Goal: Contribute content: Add original content to the website for others to see

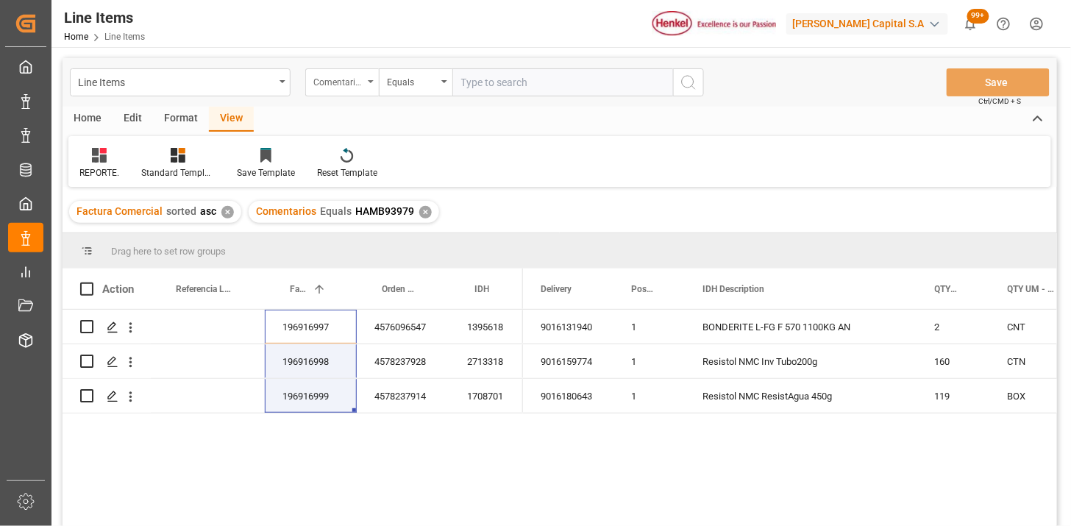
click at [348, 85] on div "Comentarios" at bounding box center [338, 80] width 50 height 17
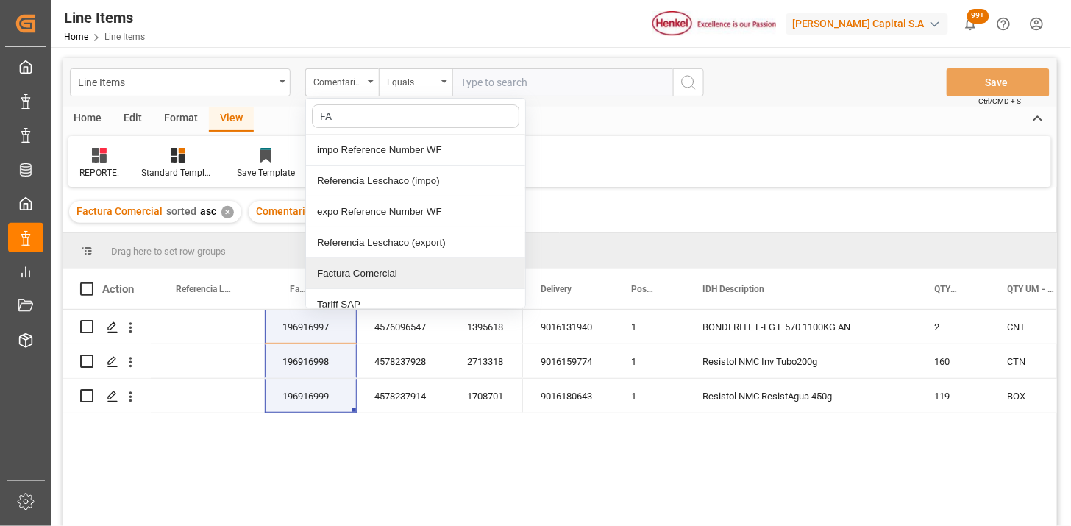
type input "FAC"
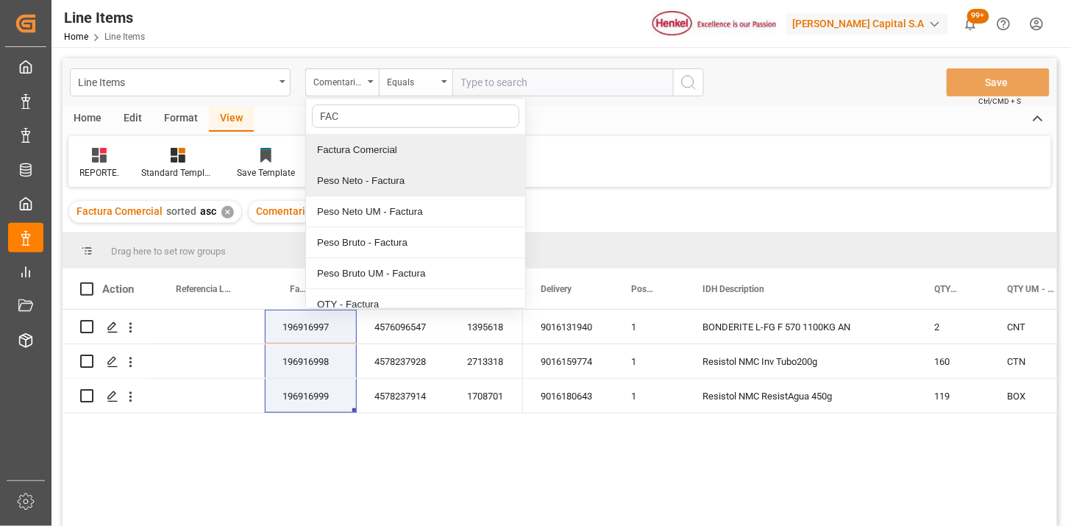
click at [378, 165] on div "Peso Neto - Factura" at bounding box center [415, 180] width 219 height 31
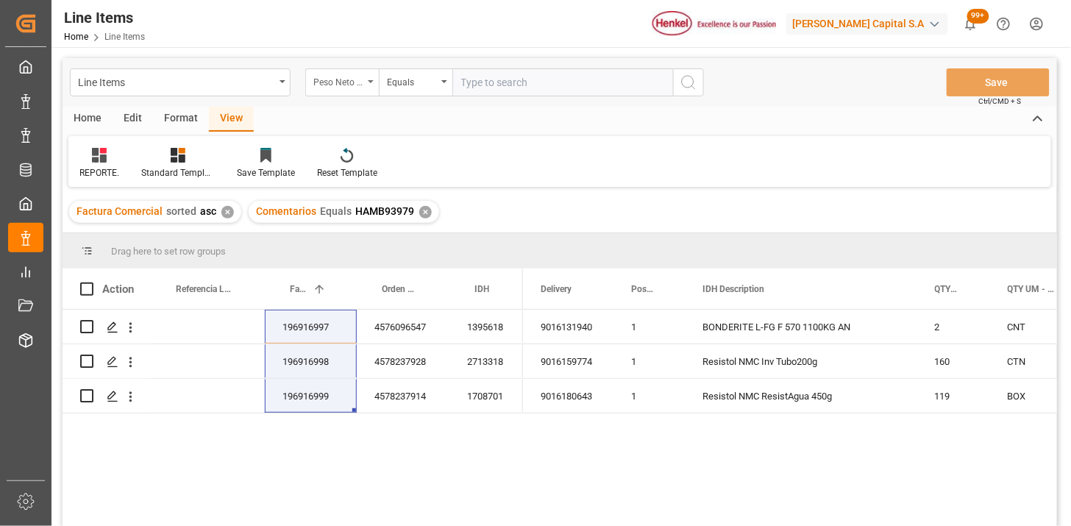
click at [349, 89] on div "Peso Neto - Factura" at bounding box center [342, 82] width 74 height 28
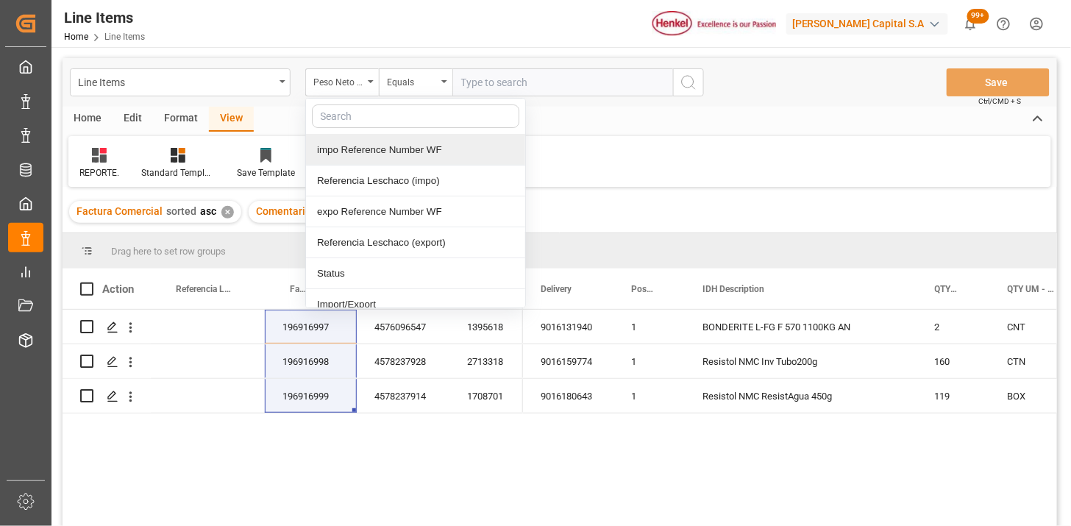
click at [376, 154] on div "impo Reference Number WF" at bounding box center [415, 150] width 219 height 31
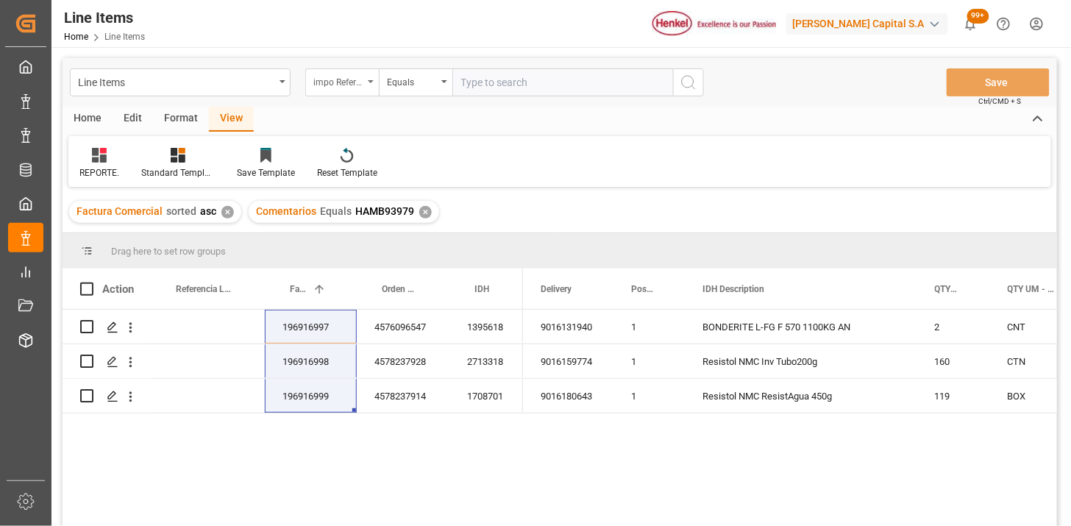
click at [350, 79] on div "impo Reference Number WF" at bounding box center [338, 80] width 50 height 17
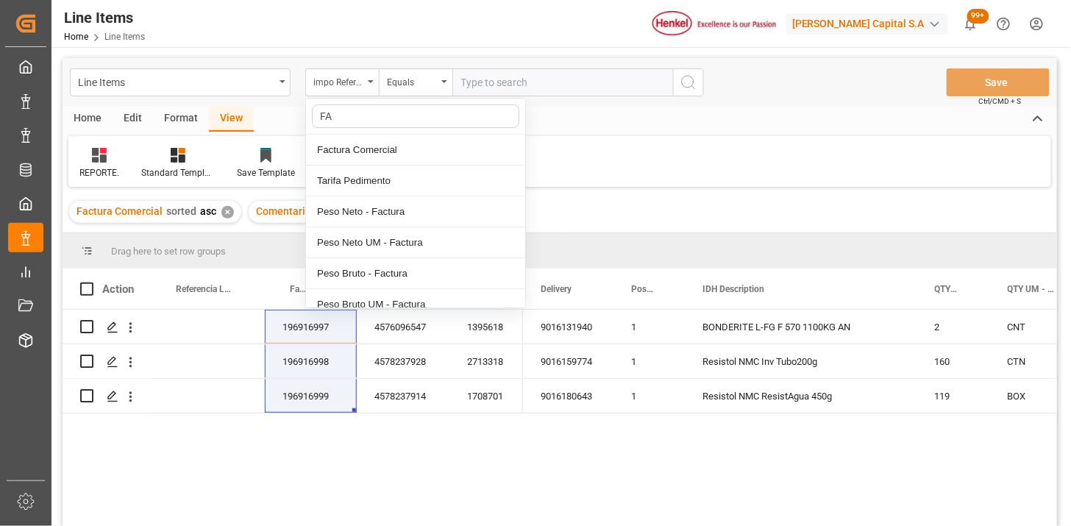
type input "FAC"
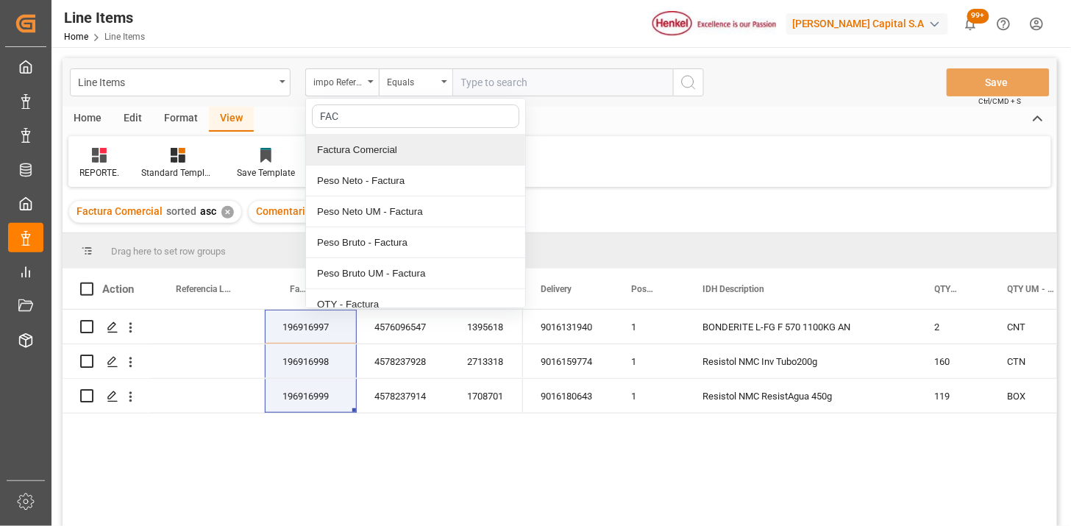
drag, startPoint x: 382, startPoint y: 152, endPoint x: 487, endPoint y: 90, distance: 121.7
click at [391, 145] on div "Factura Comercial" at bounding box center [415, 150] width 219 height 31
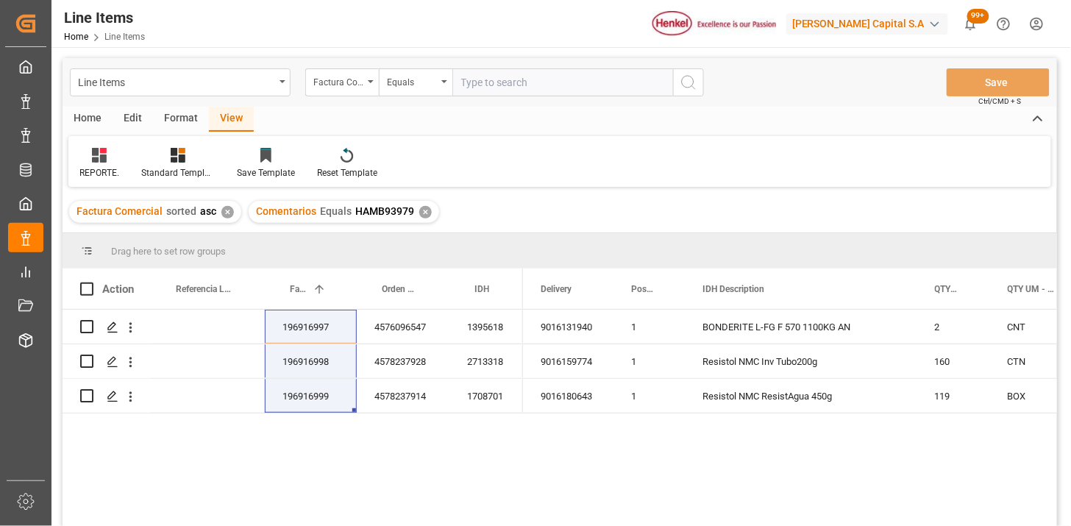
click at [489, 87] on input "text" at bounding box center [562, 82] width 221 height 28
paste input "HHX252056"
type input "HHX252056"
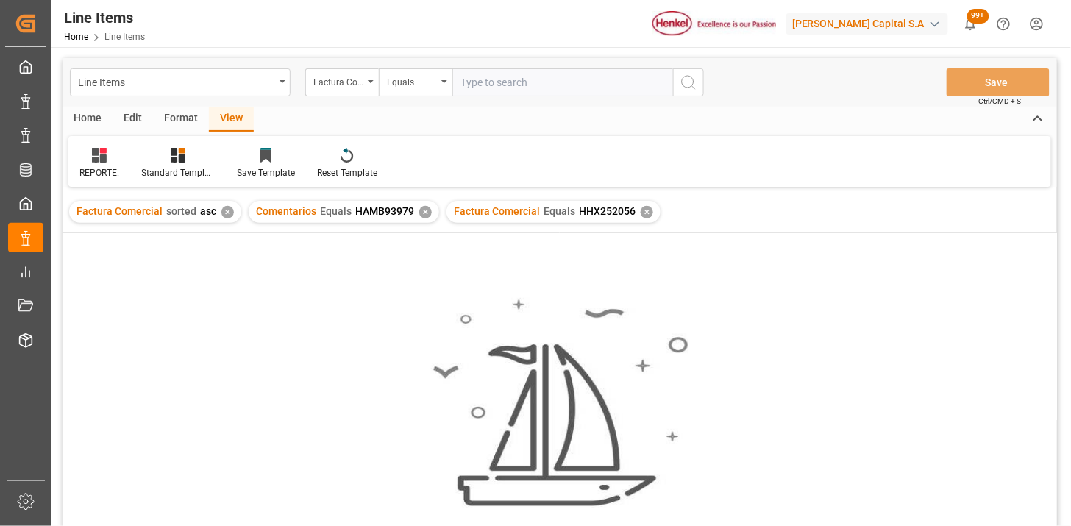
click at [424, 207] on div "✕" at bounding box center [425, 212] width 13 height 13
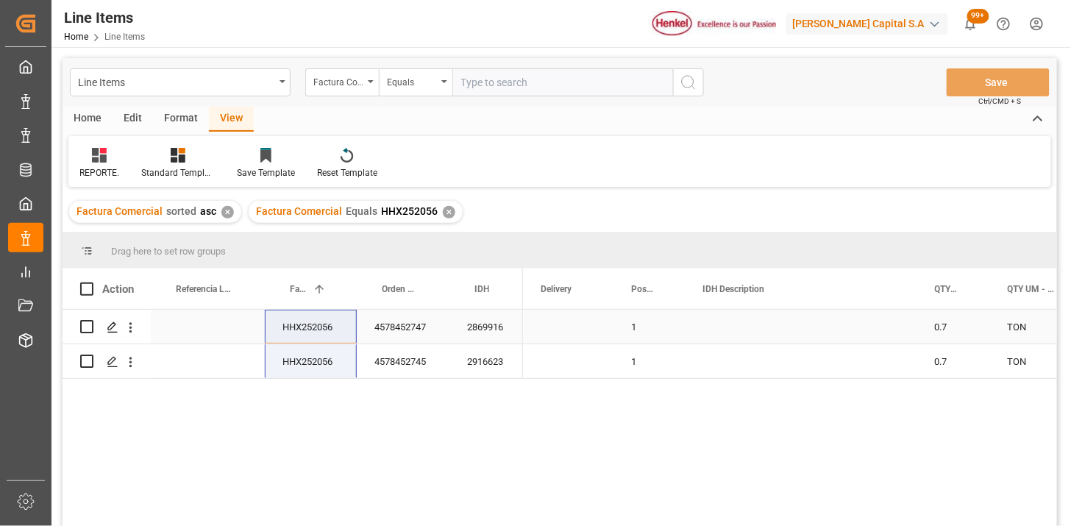
click at [340, 326] on div "HHX252056" at bounding box center [311, 327] width 92 height 34
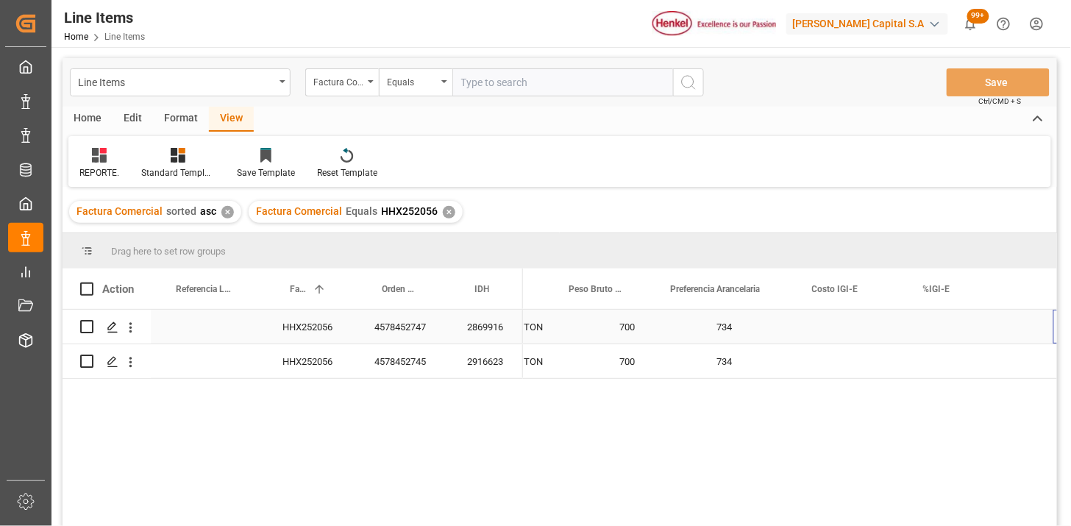
scroll to position [0, 631]
click at [736, 329] on div "Press SPACE to select this row." at bounding box center [724, 327] width 142 height 34
click at [751, 329] on div "Press SPACE to select this row." at bounding box center [724, 327] width 142 height 34
click at [763, 334] on button "Select" at bounding box center [724, 335] width 118 height 28
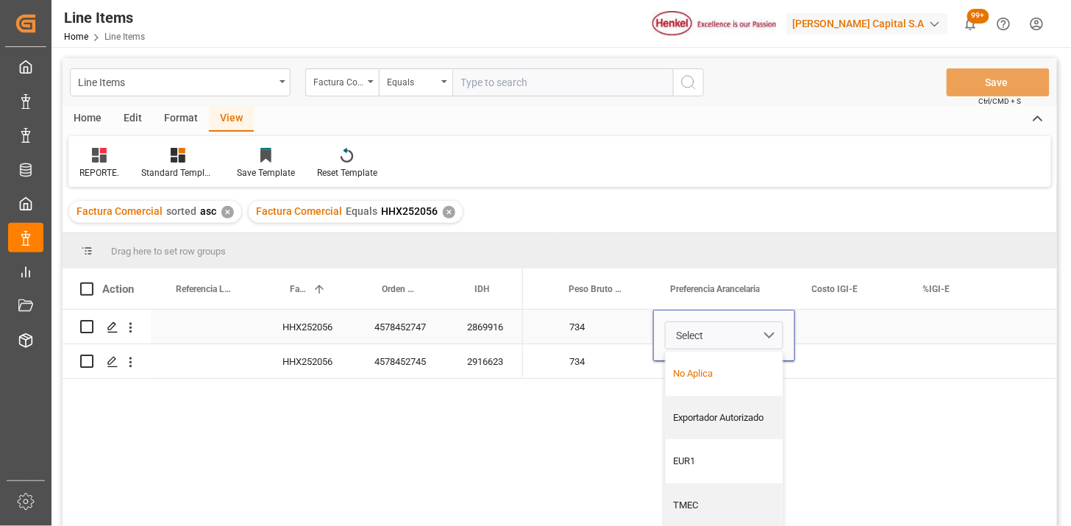
click at [725, 368] on div "No Aplica" at bounding box center [724, 373] width 101 height 15
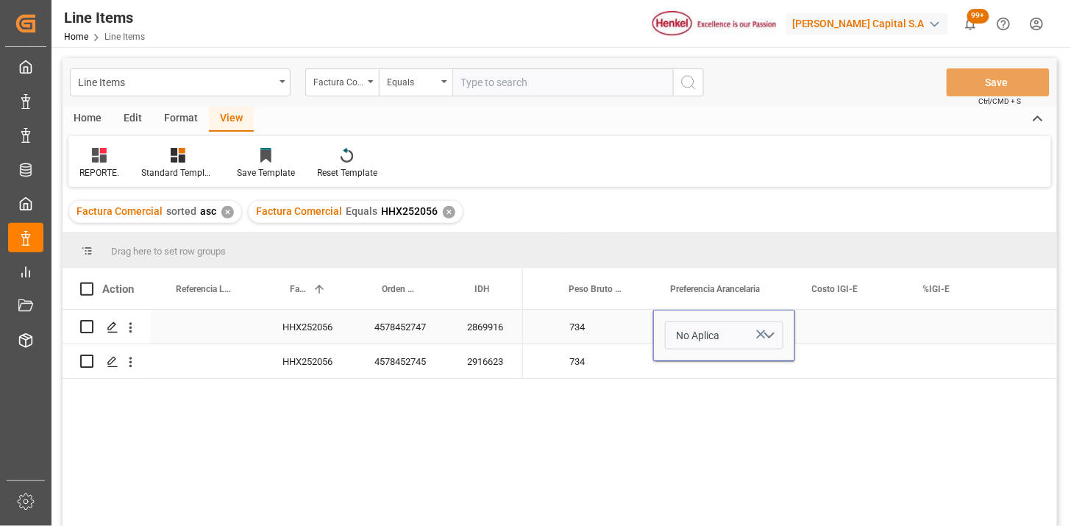
click at [836, 329] on div "Press SPACE to select this row." at bounding box center [850, 327] width 111 height 34
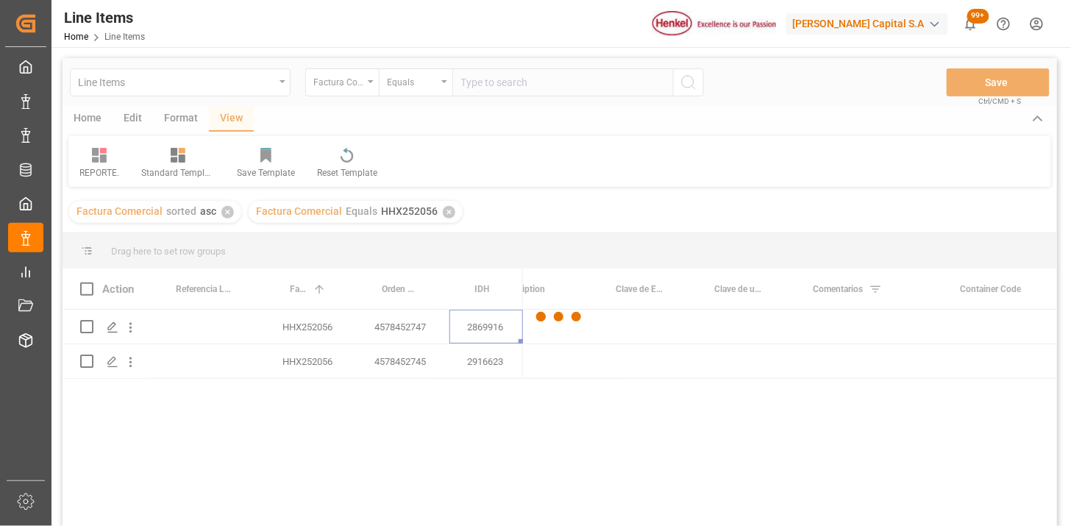
scroll to position [0, 0]
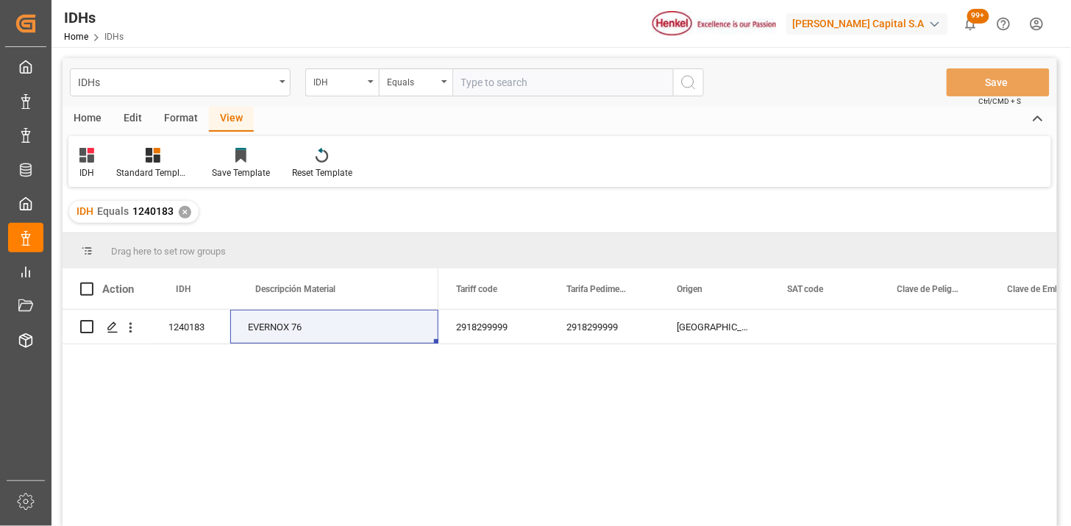
click at [507, 93] on input "text" at bounding box center [562, 82] width 221 height 28
paste input "2916623"
click at [542, 79] on input "2916623" at bounding box center [562, 82] width 221 height 28
paste input "2869916"
type input "2916623,2869916"
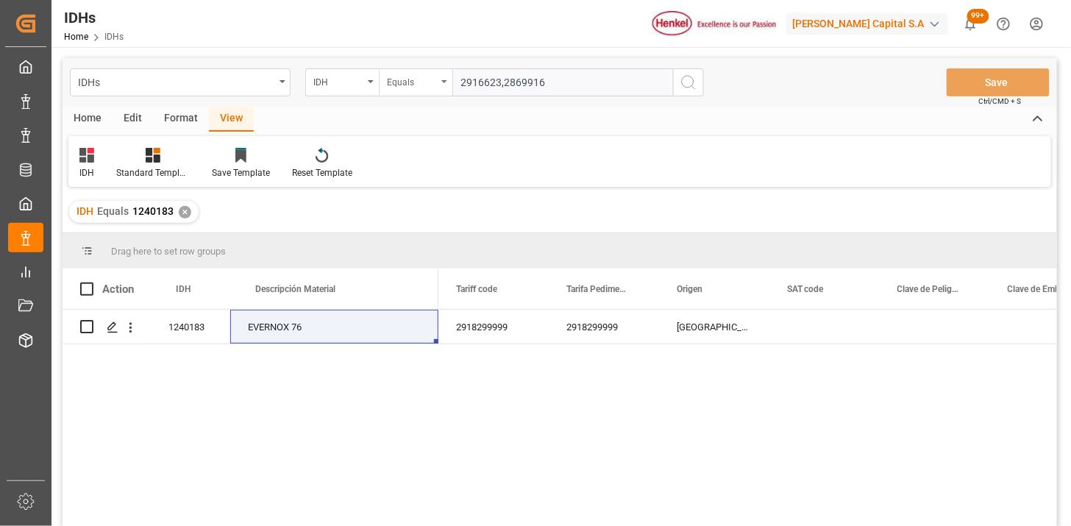
click at [421, 85] on div "Equals" at bounding box center [412, 80] width 50 height 17
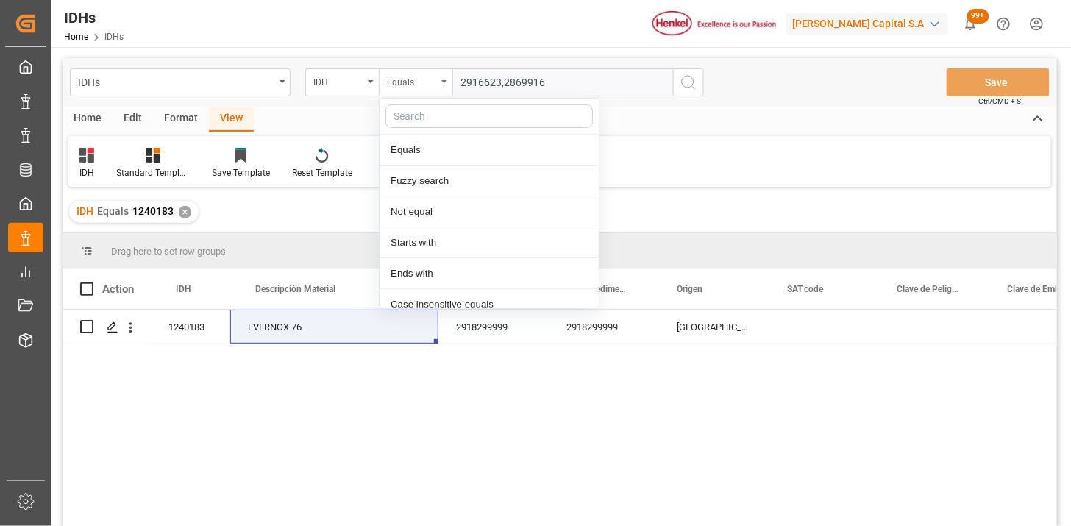
scroll to position [74, 0]
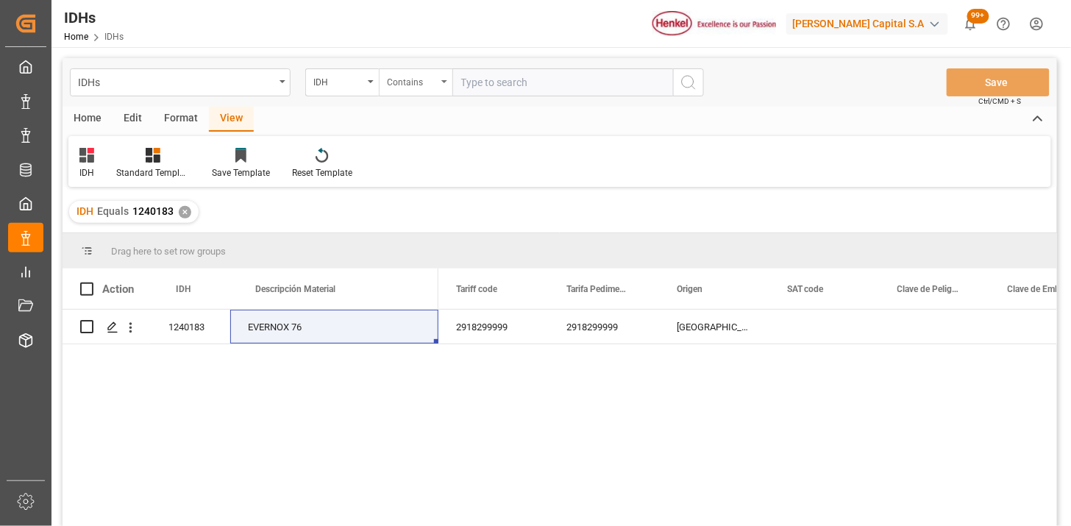
paste input "2916623,2869916"
type input "2916623,2869916"
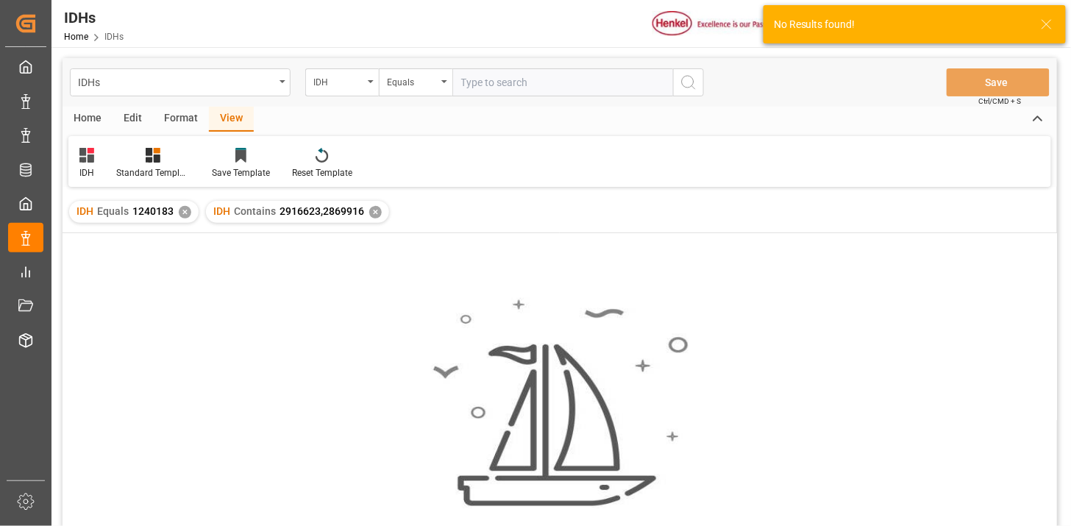
click at [182, 214] on div "✕" at bounding box center [185, 212] width 13 height 13
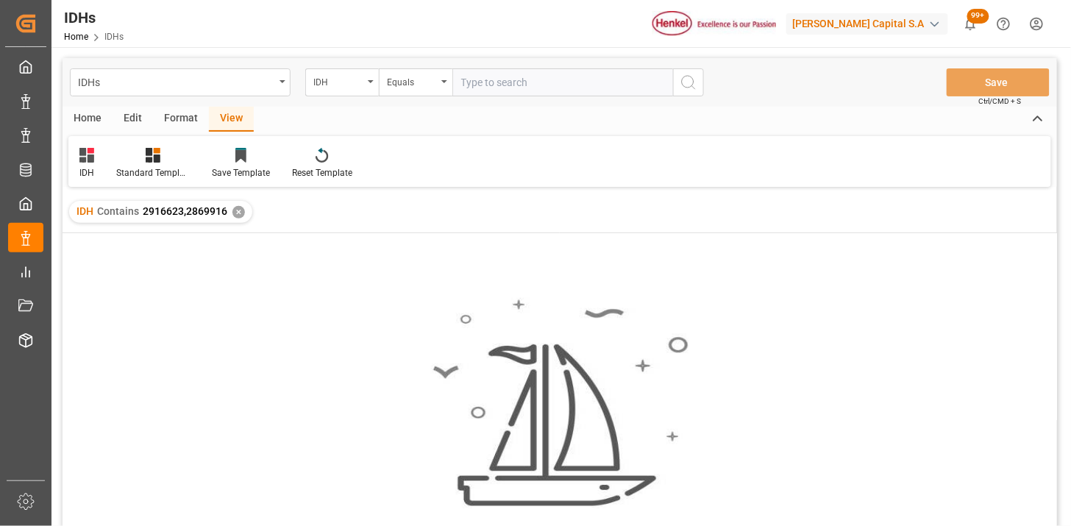
click at [93, 126] on div "Home" at bounding box center [88, 119] width 50 height 25
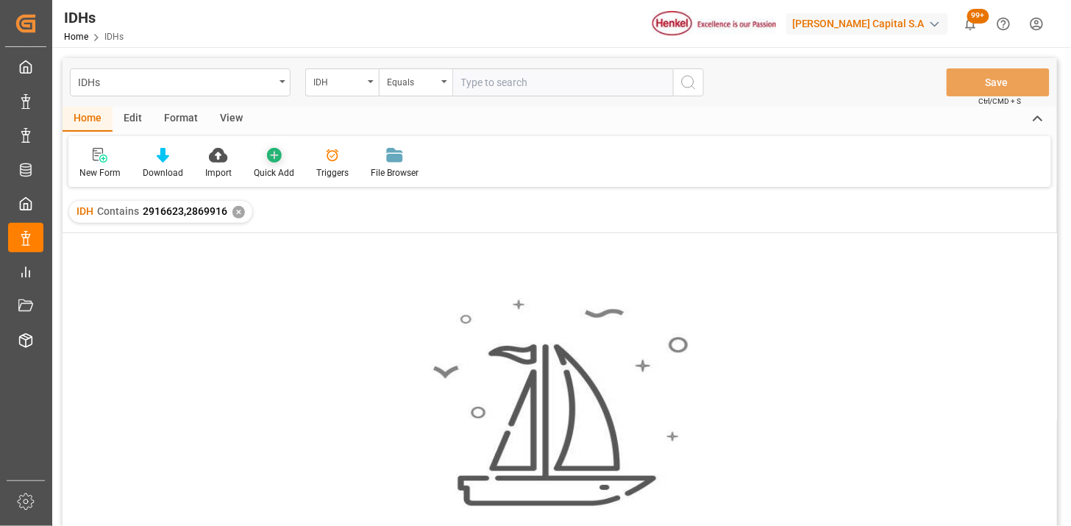
click at [270, 154] on icon at bounding box center [274, 155] width 15 height 15
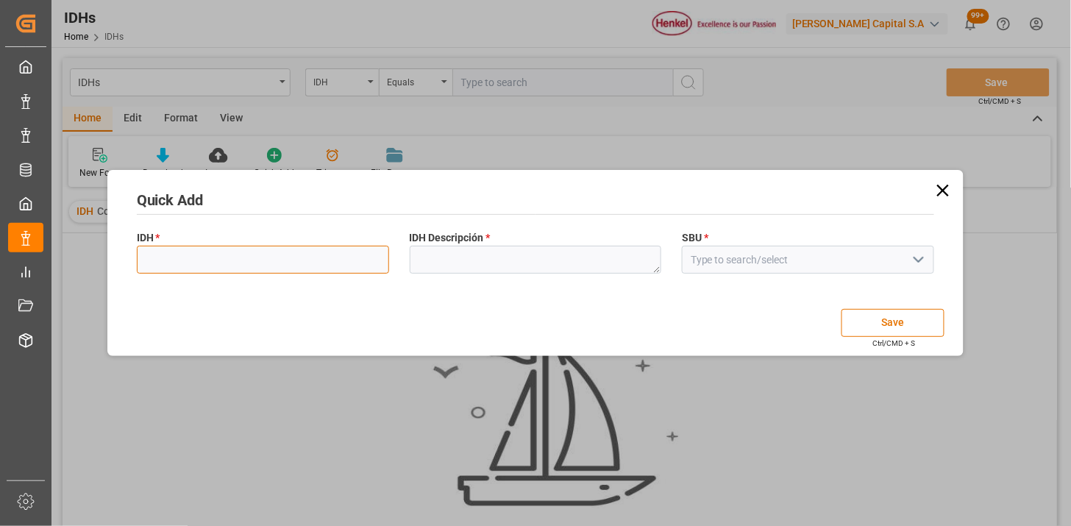
click at [326, 254] on input at bounding box center [263, 260] width 252 height 28
paste input "2916623"
type input "2916623"
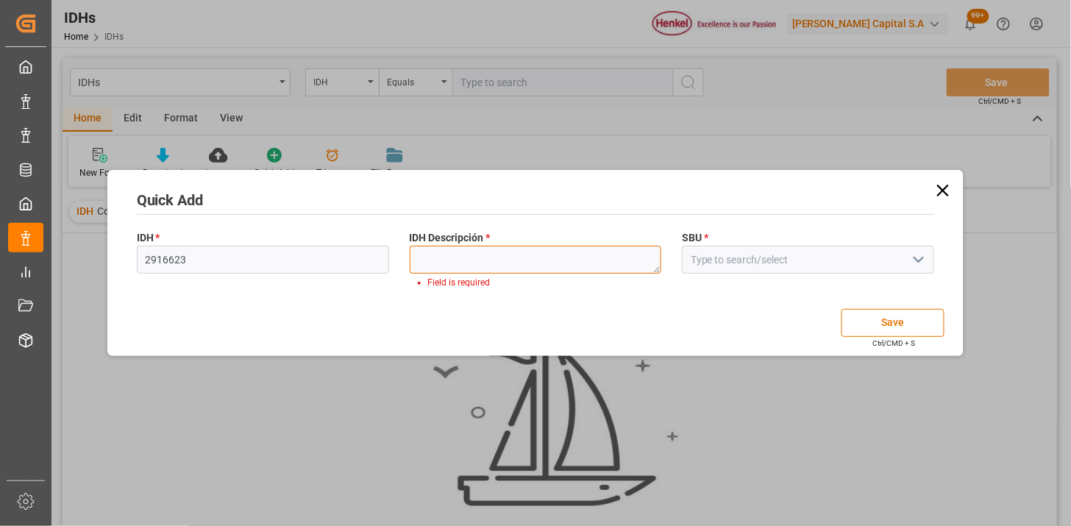
paste textarea "Puretack Y-140"
type textarea "Puretack Y-140"
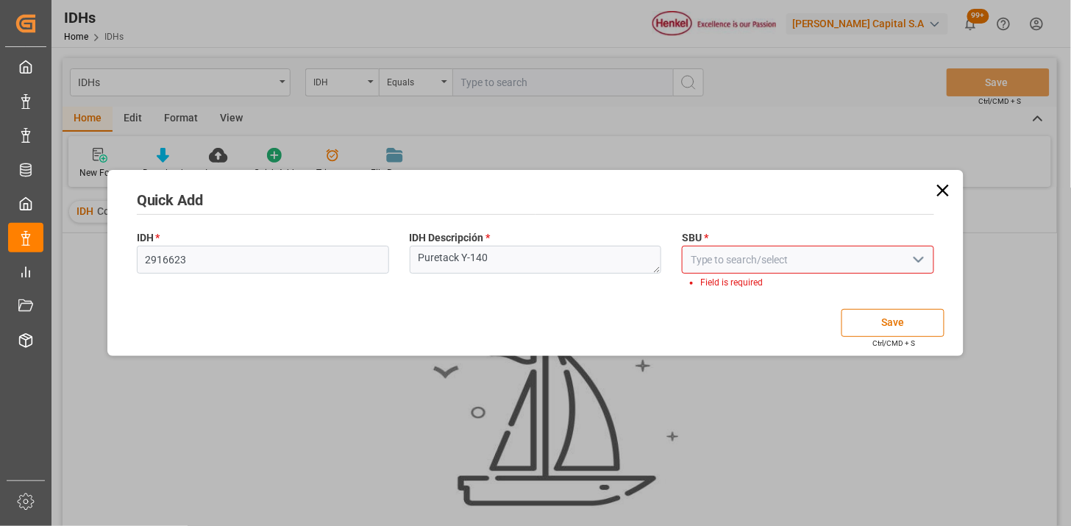
click at [908, 263] on button "open menu" at bounding box center [918, 260] width 22 height 23
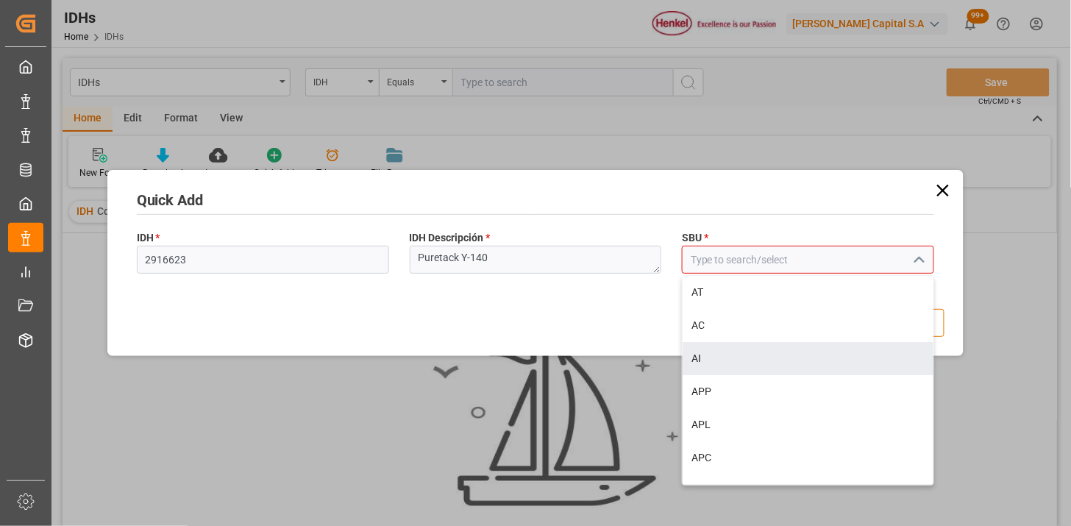
drag, startPoint x: 833, startPoint y: 358, endPoint x: 822, endPoint y: 362, distance: 11.6
click at [832, 359] on div "AI" at bounding box center [807, 358] width 251 height 33
type input "AI"
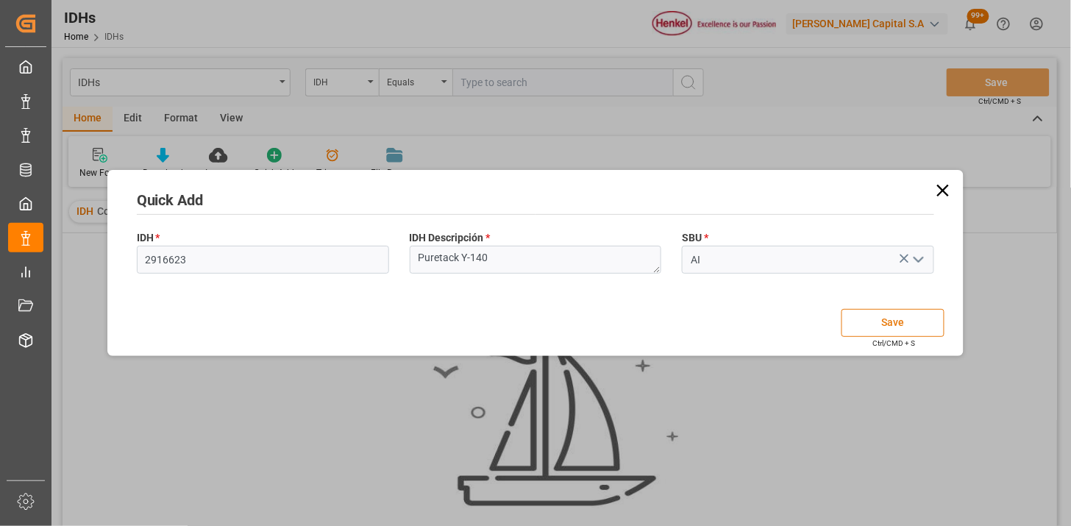
click at [859, 325] on button "Save" at bounding box center [892, 323] width 103 height 28
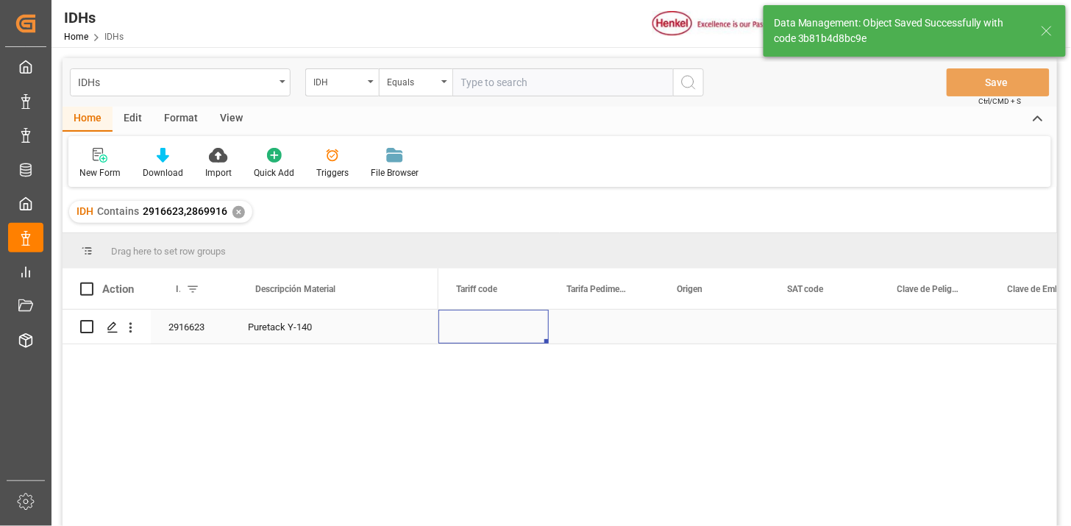
click at [476, 326] on div "Press SPACE to select this row." at bounding box center [493, 327] width 110 height 34
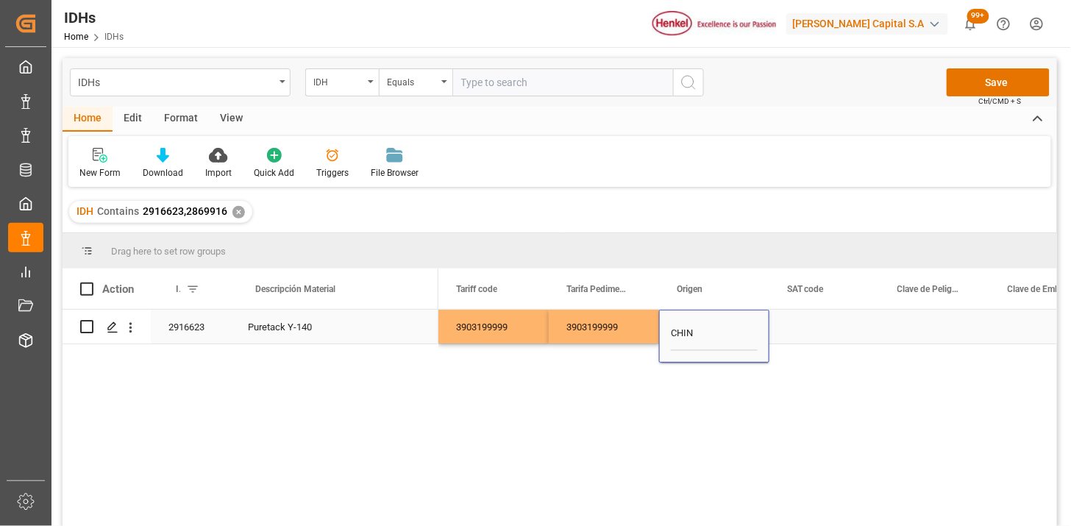
type input "[GEOGRAPHIC_DATA]"
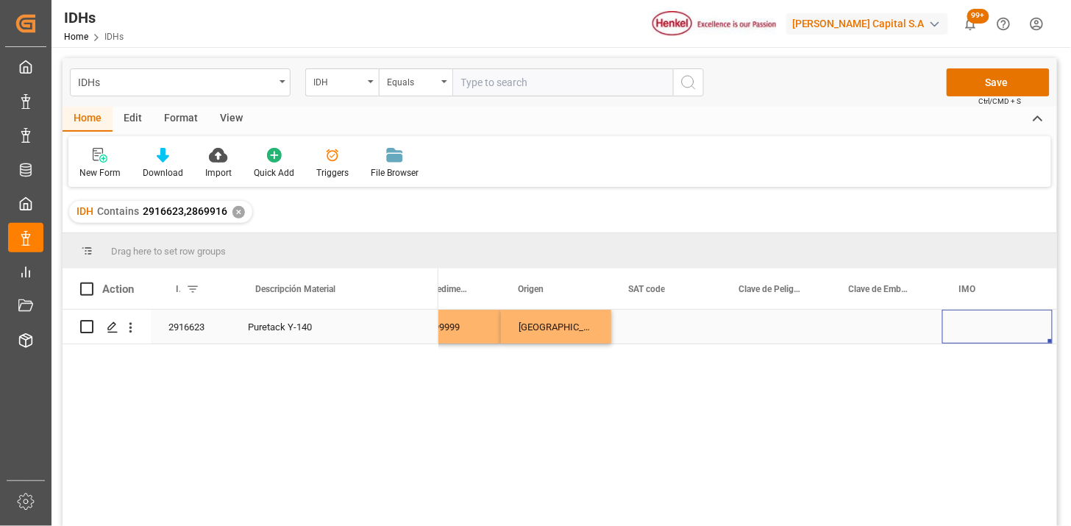
scroll to position [0, 158]
type input "N/A"
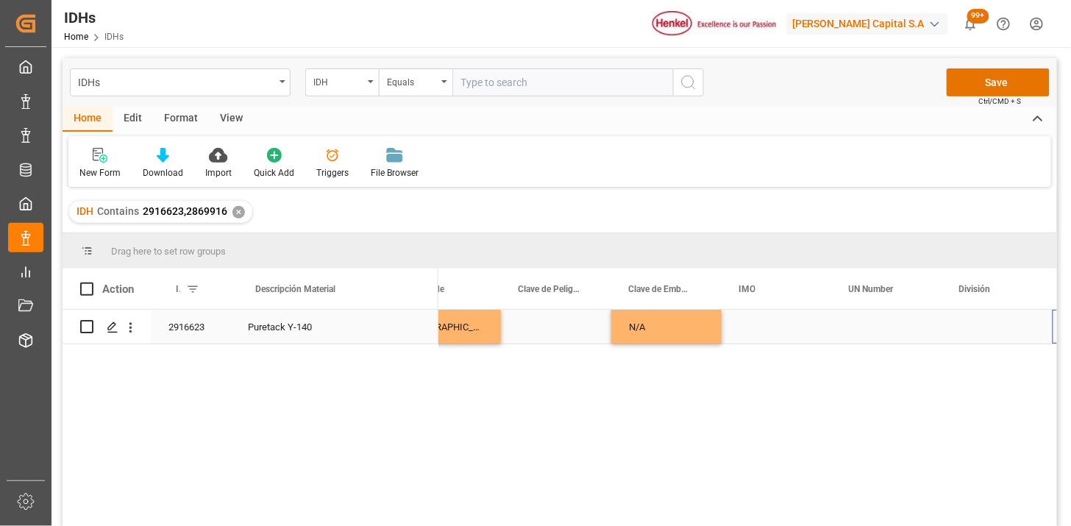
scroll to position [0, 373]
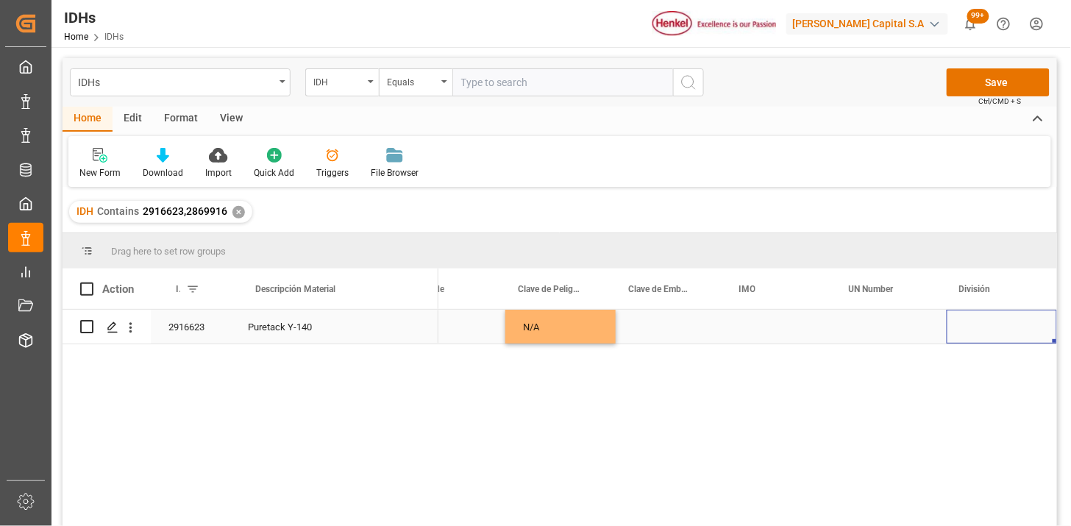
click at [994, 324] on div "Press SPACE to select this row." at bounding box center [1001, 327] width 110 height 34
click at [1030, 337] on icon "open menu" at bounding box center [1030, 336] width 18 height 18
drag, startPoint x: 1004, startPoint y: 416, endPoint x: 957, endPoint y: 380, distance: 59.3
click at [994, 406] on div "Raw Material" at bounding box center [1001, 428] width 85 height 51
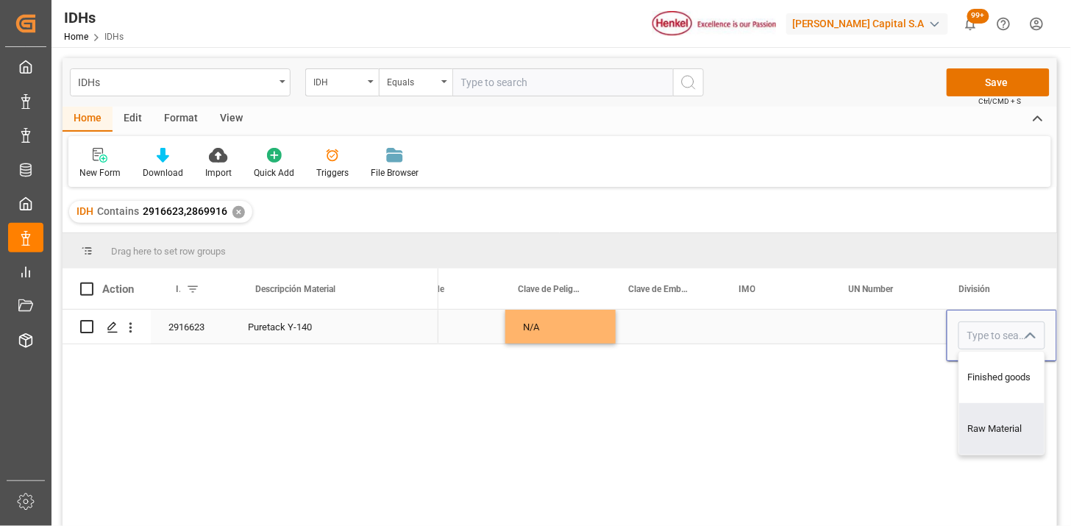
type input "Raw Material"
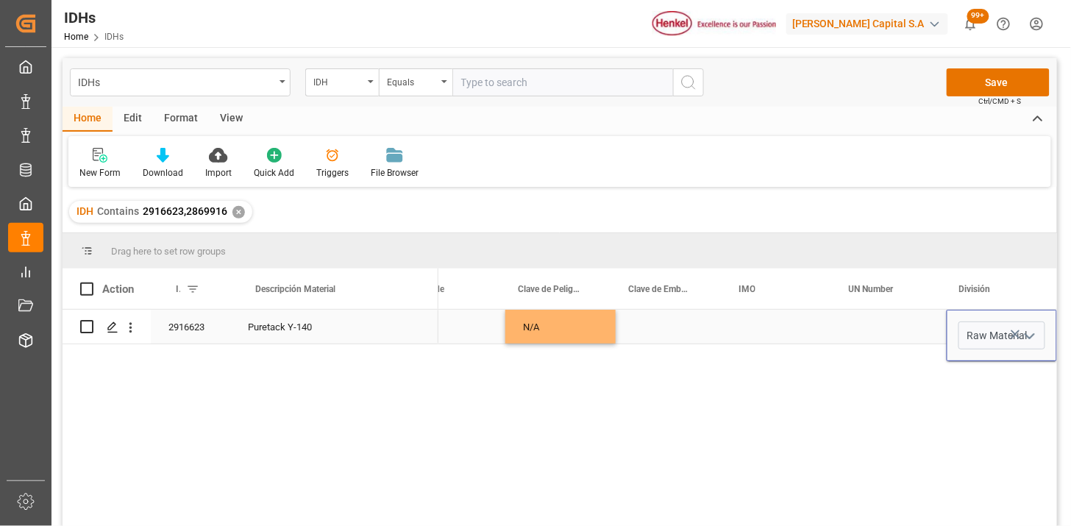
click at [893, 332] on div "Press SPACE to select this row." at bounding box center [891, 327] width 110 height 34
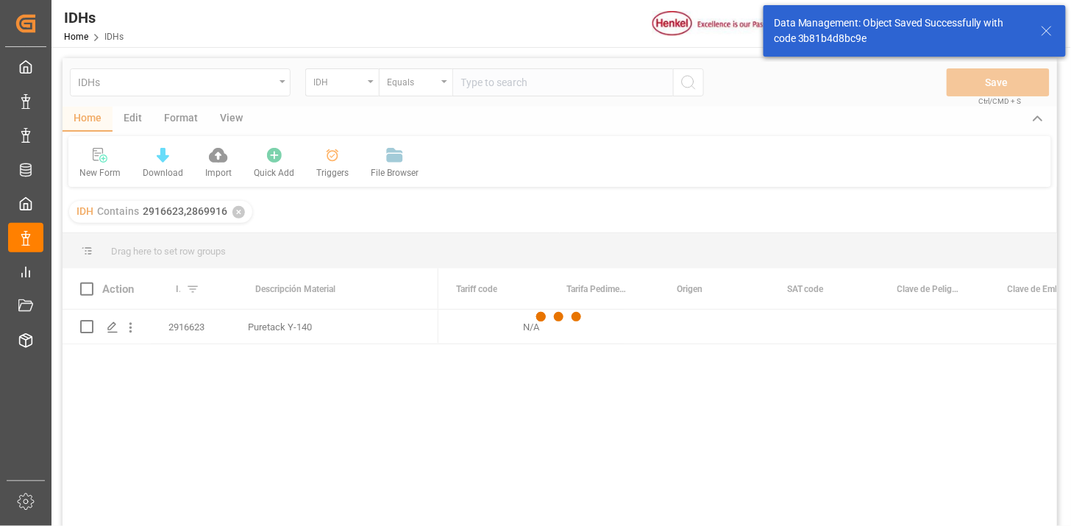
scroll to position [0, 0]
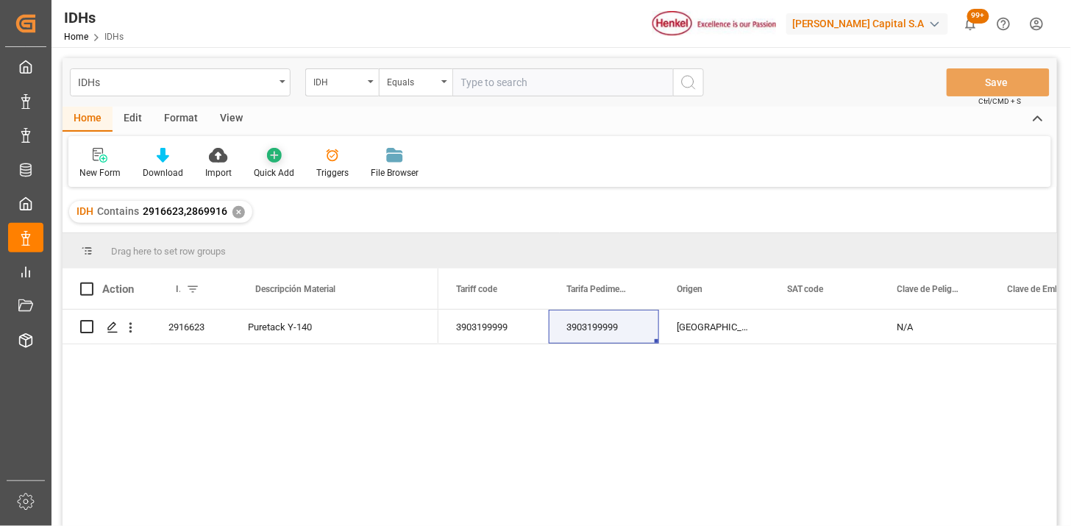
click at [267, 151] on icon at bounding box center [274, 155] width 15 height 15
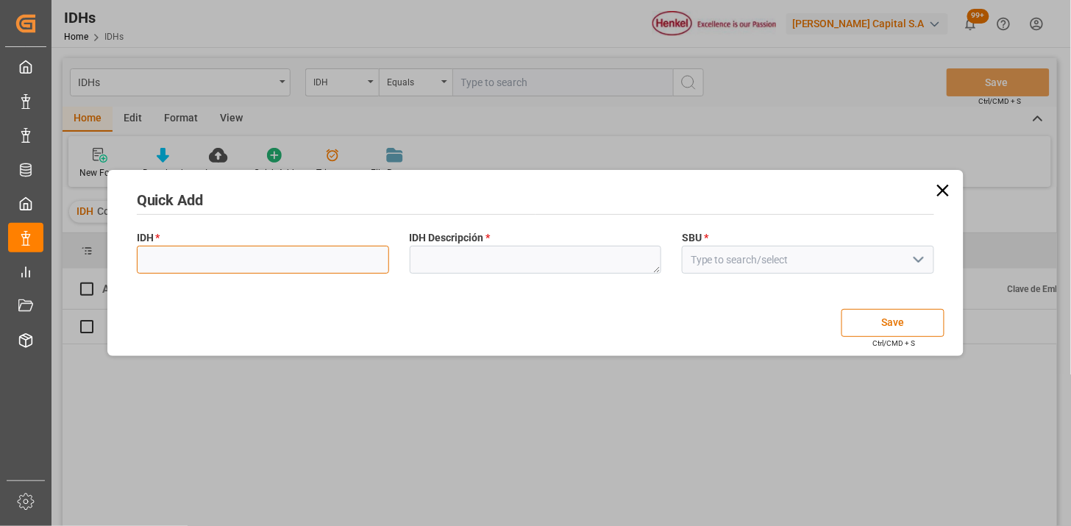
click at [306, 257] on input at bounding box center [263, 260] width 252 height 28
paste input "2869916"
type input "2869916"
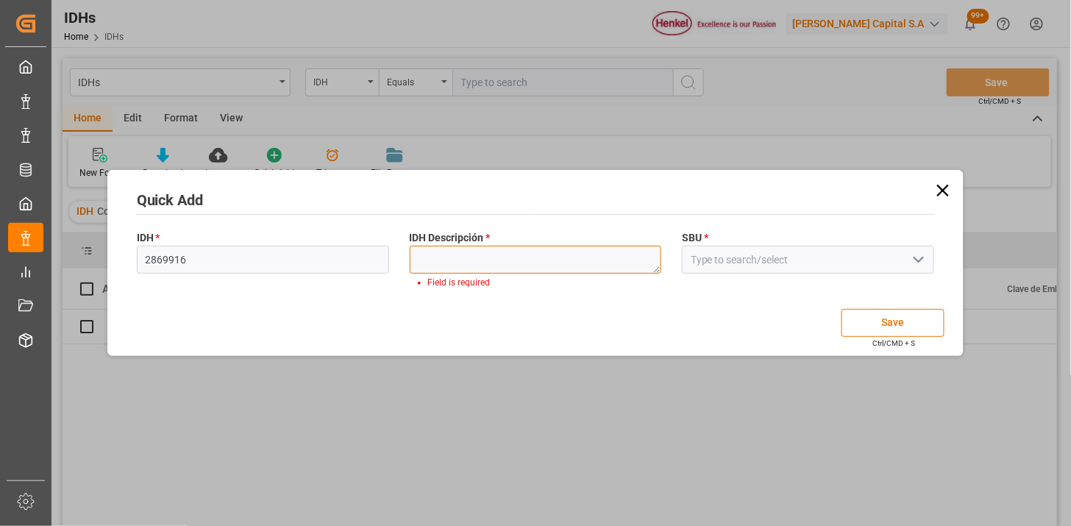
paste textarea "Puretack Y-120"
type textarea "Puretack Y-120"
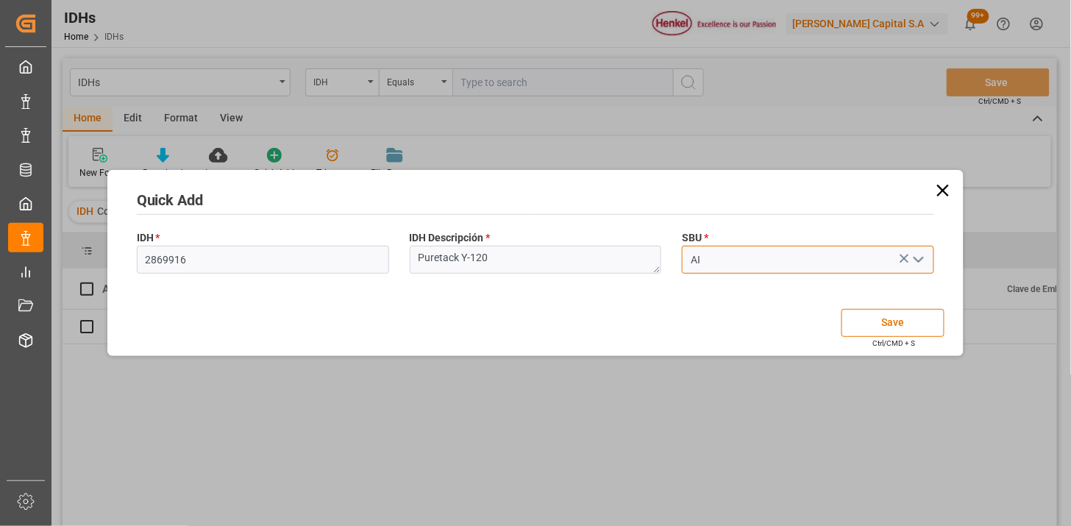
type input "AI"
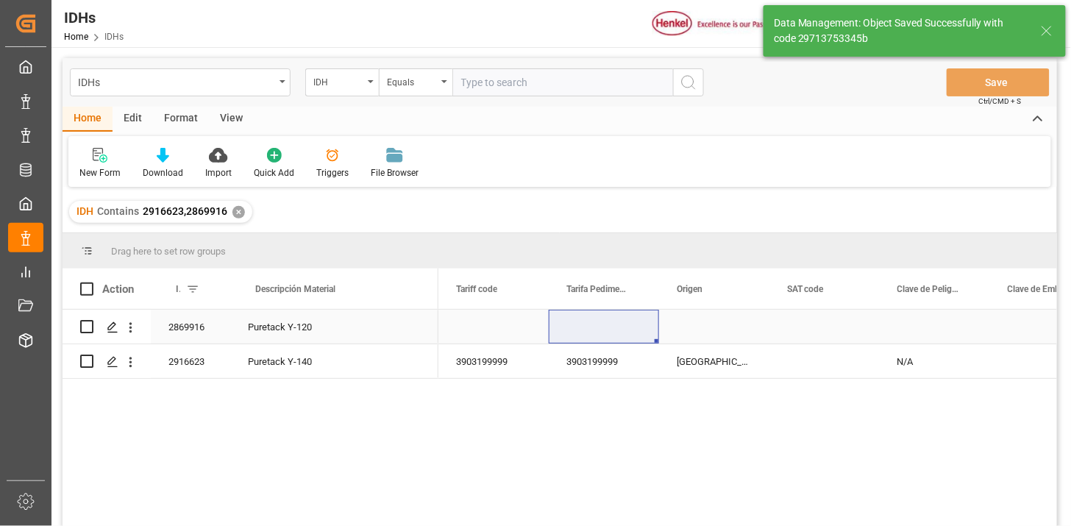
click at [493, 326] on div "Press SPACE to select this row." at bounding box center [493, 327] width 110 height 34
